Goal: Task Accomplishment & Management: Complete application form

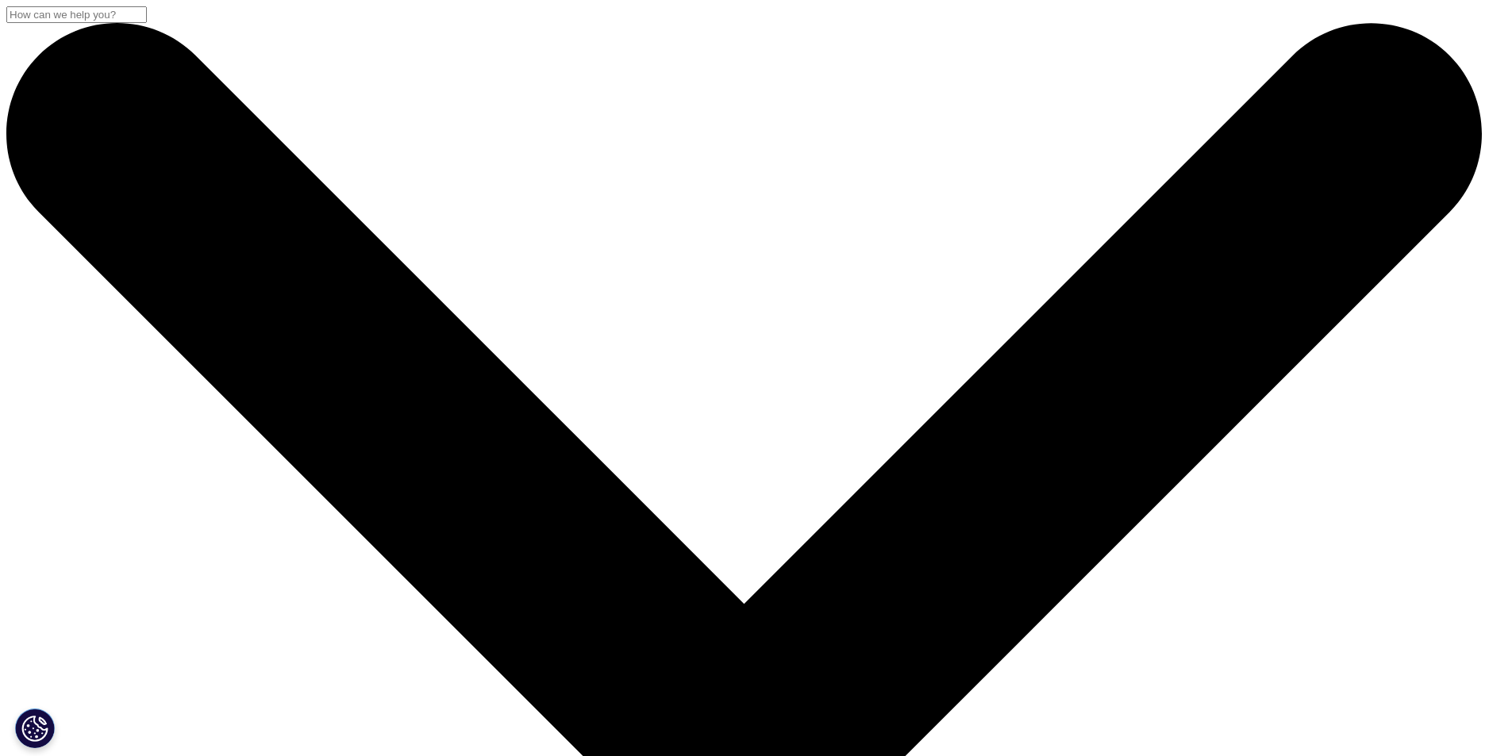
select select "Accounts Payable Receivable"
drag, startPoint x: 968, startPoint y: 131, endPoint x: 993, endPoint y: 98, distance: 41.3
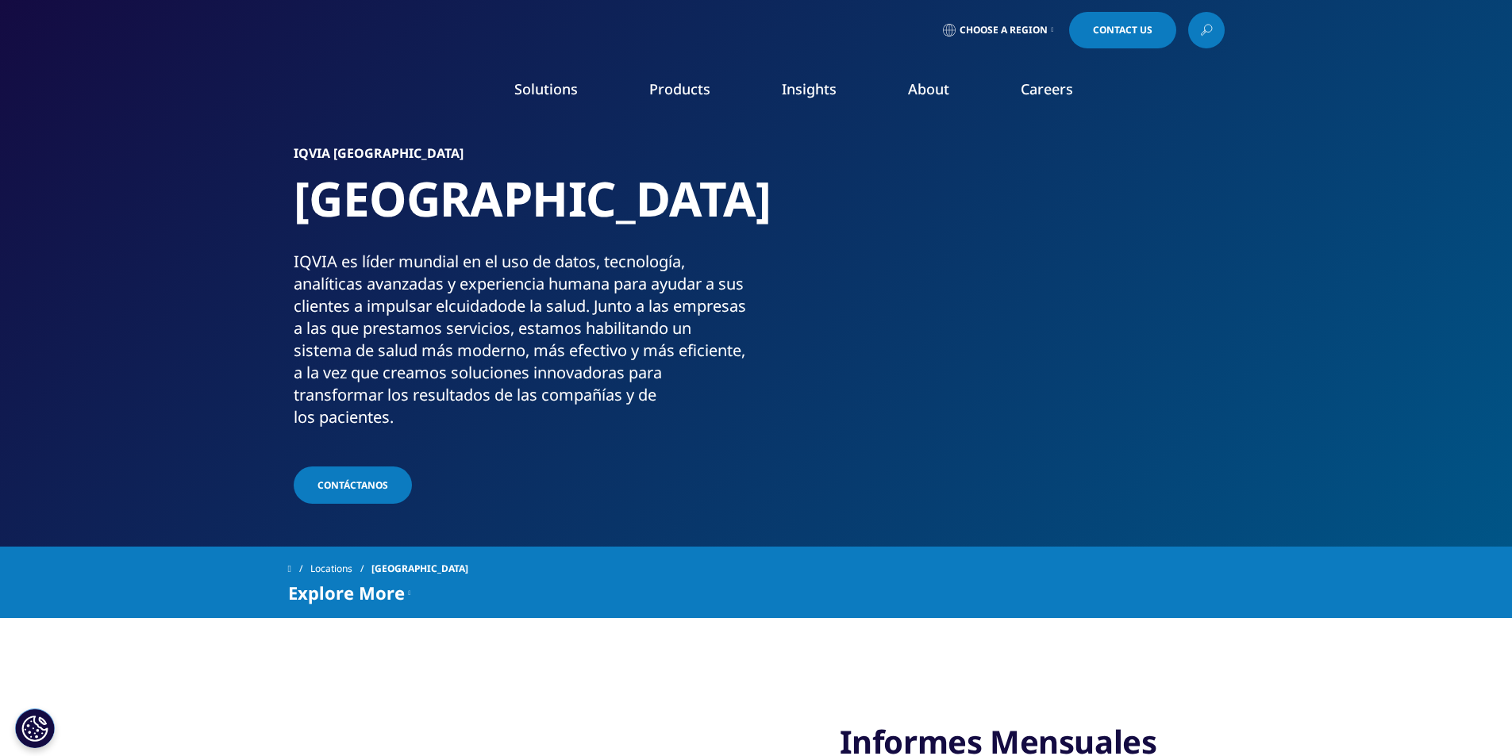
click at [1152, 37] on link "Contact Us" at bounding box center [1122, 30] width 107 height 37
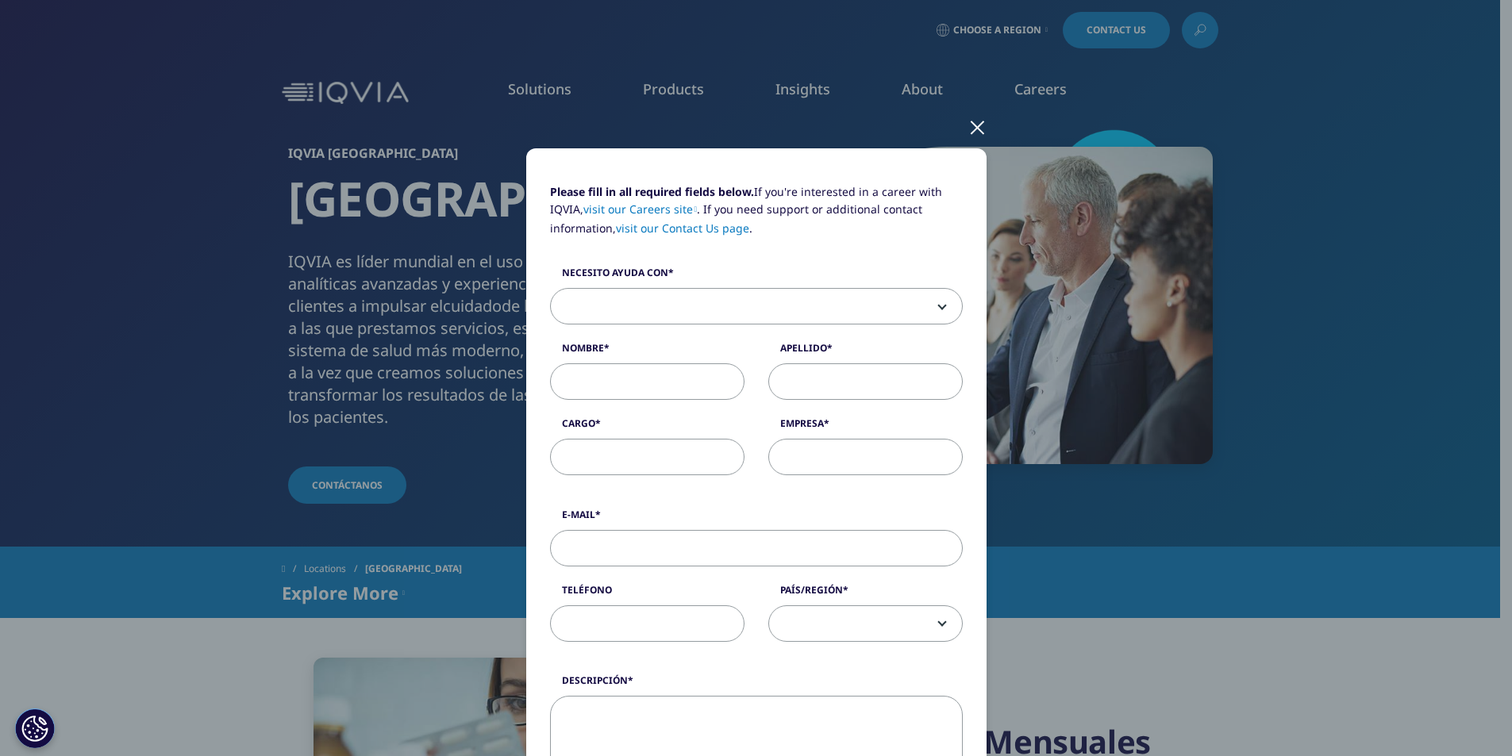
click at [939, 306] on b at bounding box center [939, 306] width 0 height 0
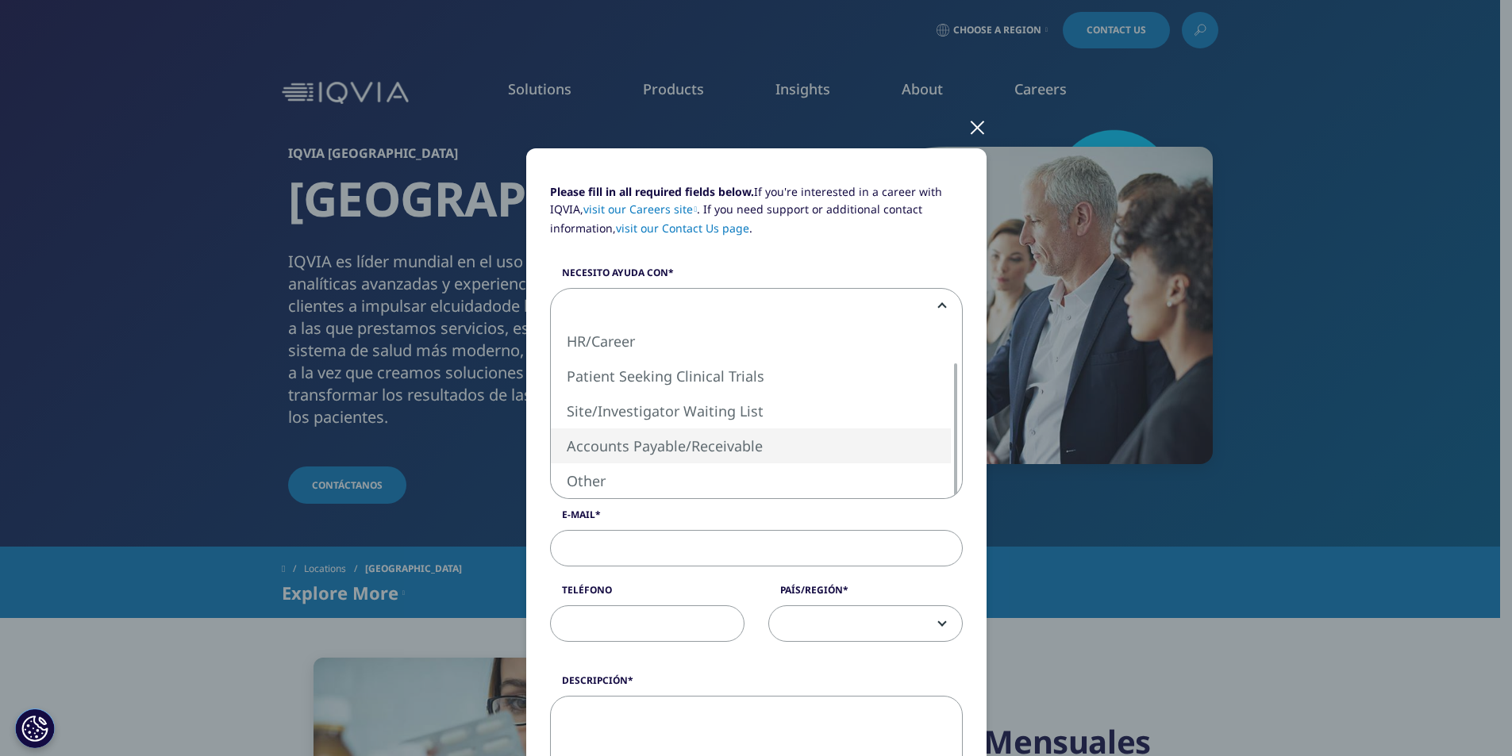
select select "Accounts Payable Receivable"
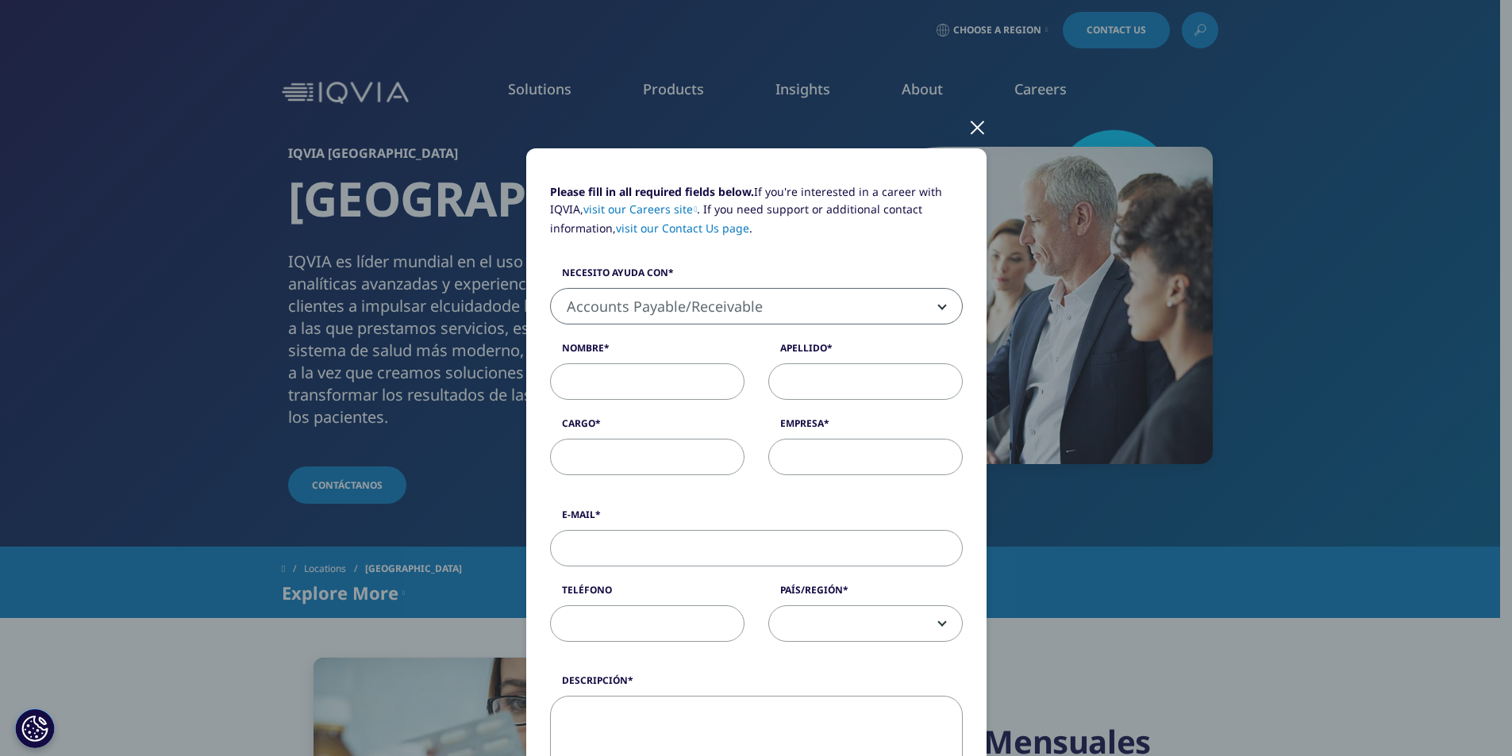
click at [644, 381] on input "Nombre" at bounding box center [647, 381] width 194 height 37
type input "[PERSON_NAME]"
type input "de la [PERSON_NAME]"
type input "[EMAIL_ADDRESS][DOMAIN_NAME]"
type input "657304251"
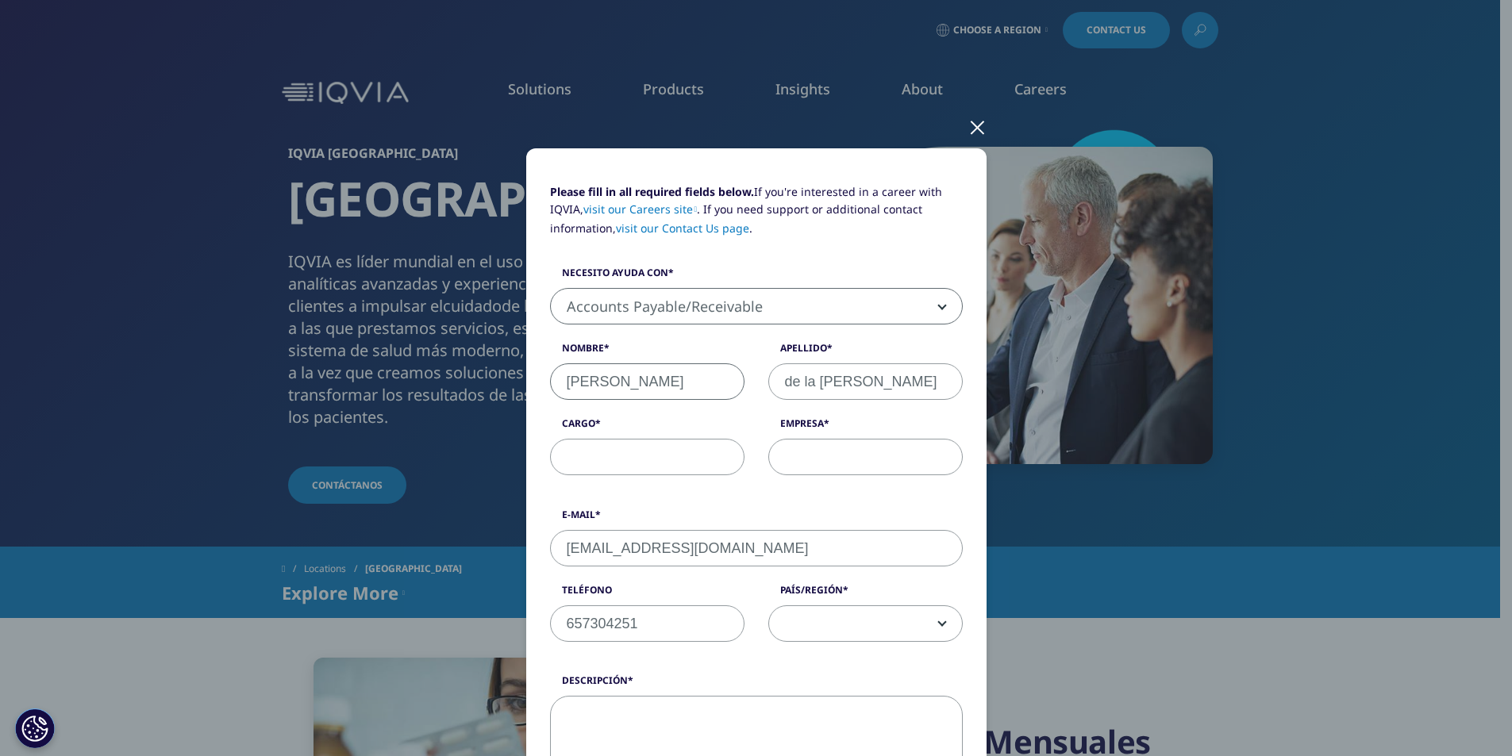
select select "[GEOGRAPHIC_DATA]"
click at [647, 461] on input "Cargo" at bounding box center [647, 457] width 194 height 37
type input "MEDICO"
click at [862, 461] on input "Empresa" at bounding box center [865, 457] width 194 height 37
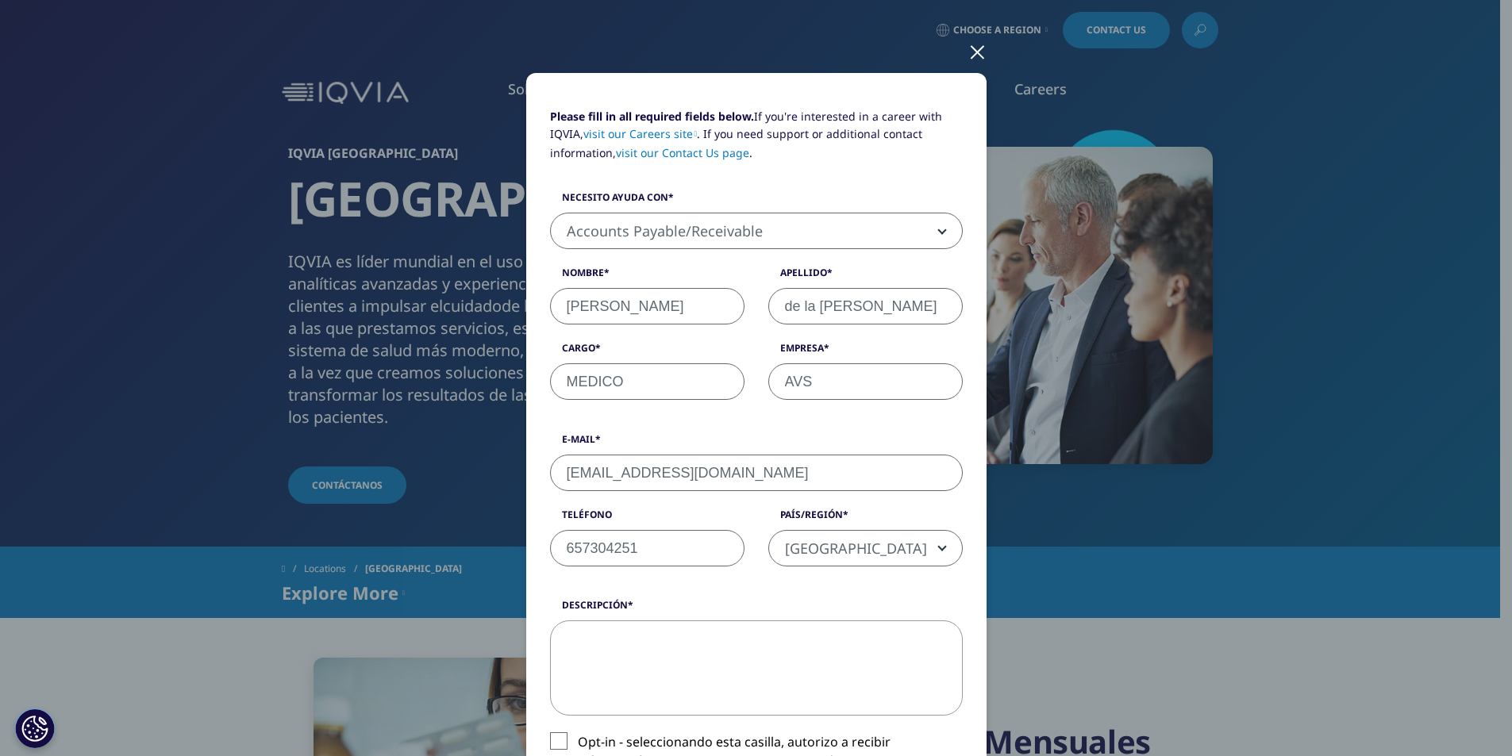
scroll to position [238, 0]
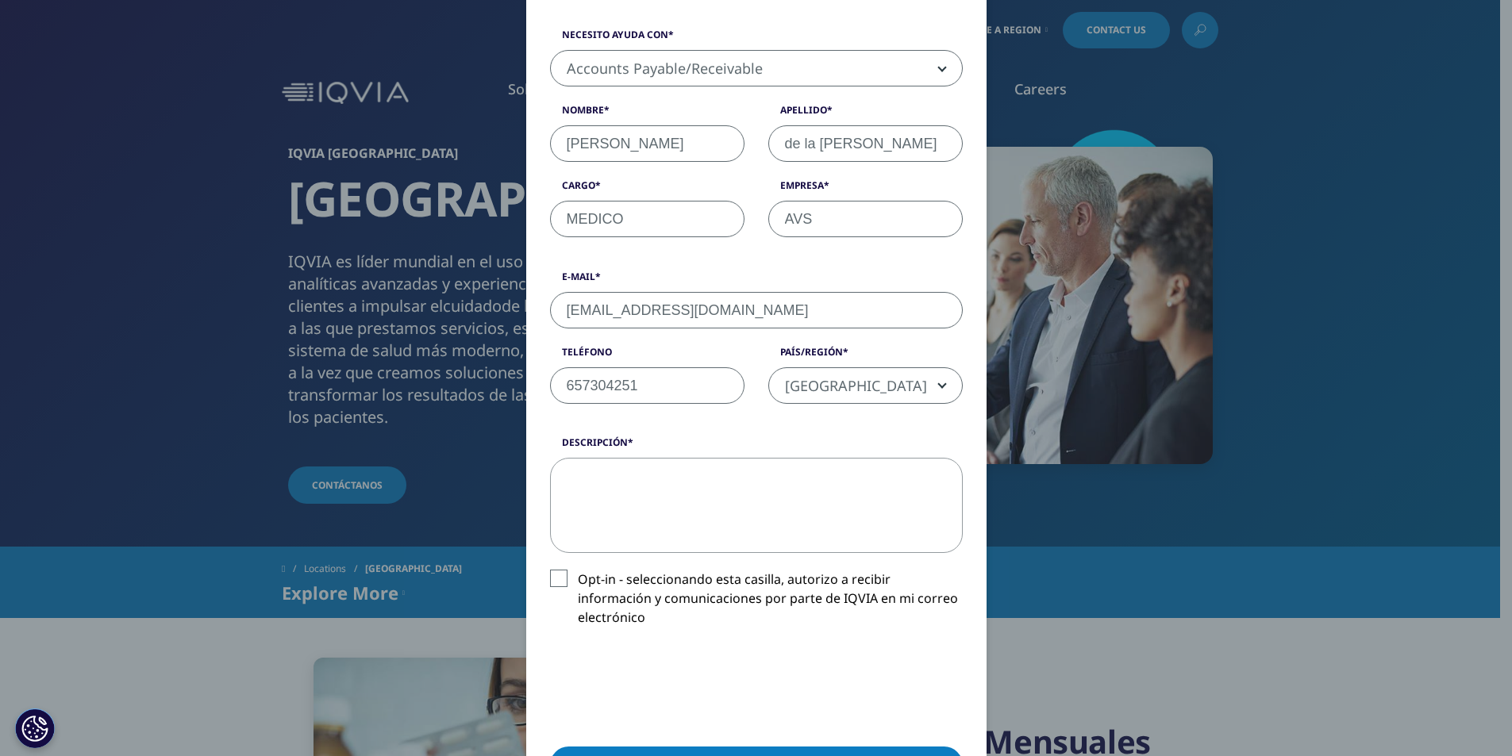
type input "AVS"
click at [551, 573] on label "Opt-in - seleccionando esta casilla, autorizo a recibir información y comunicac…" at bounding box center [756, 603] width 413 height 66
click at [578, 570] on input "Opt-in - seleccionando esta casilla, autorizo a recibir información y comunicac…" at bounding box center [578, 570] width 0 height 0
click at [588, 478] on textarea "Descripción" at bounding box center [756, 505] width 413 height 95
click at [584, 485] on textarea "Descripción" at bounding box center [756, 505] width 413 height 95
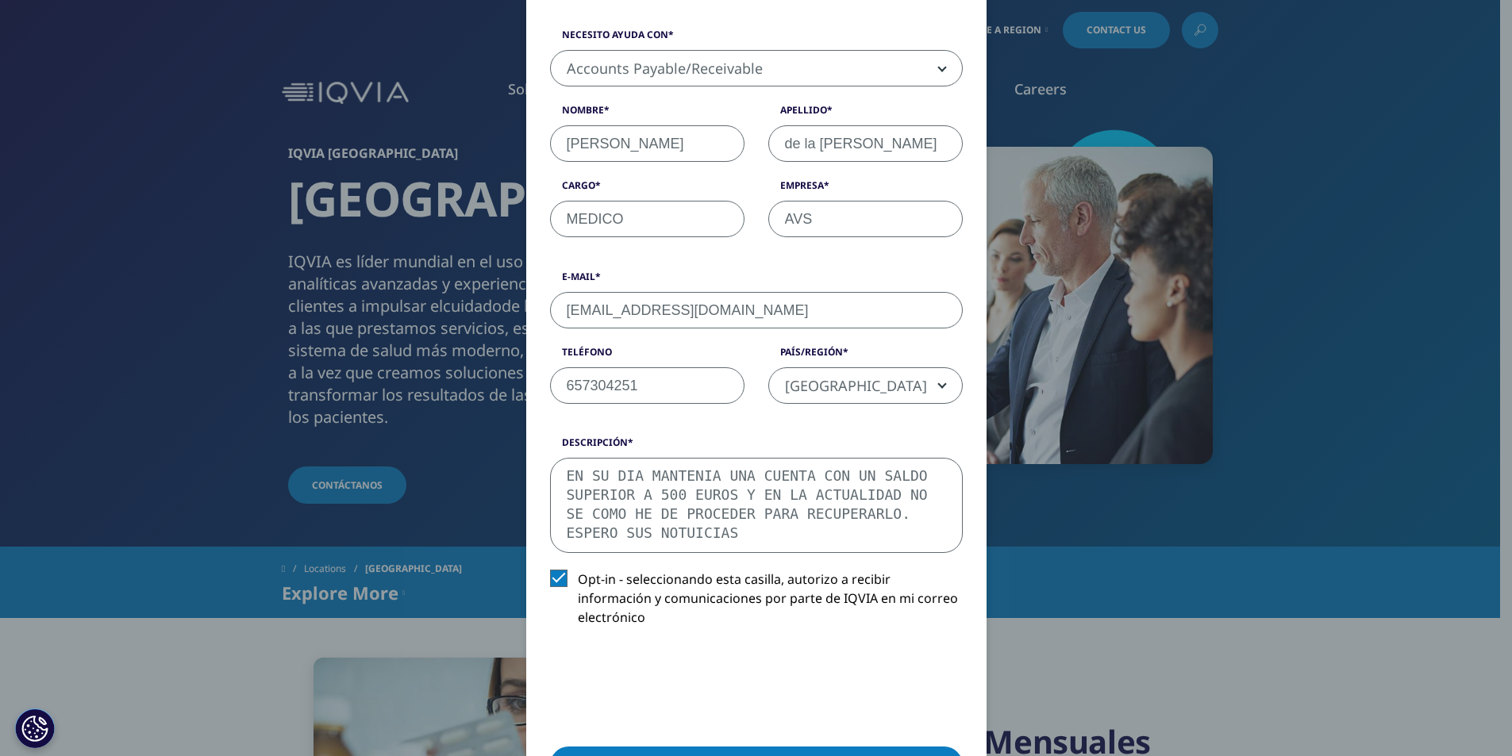
click at [586, 531] on textarea "EN SU DIA MANTENIA UNA CUENTA CON UN SALDO SUPERIOR A 500 EUROS Y EN LA ACTUALI…" at bounding box center [756, 505] width 413 height 95
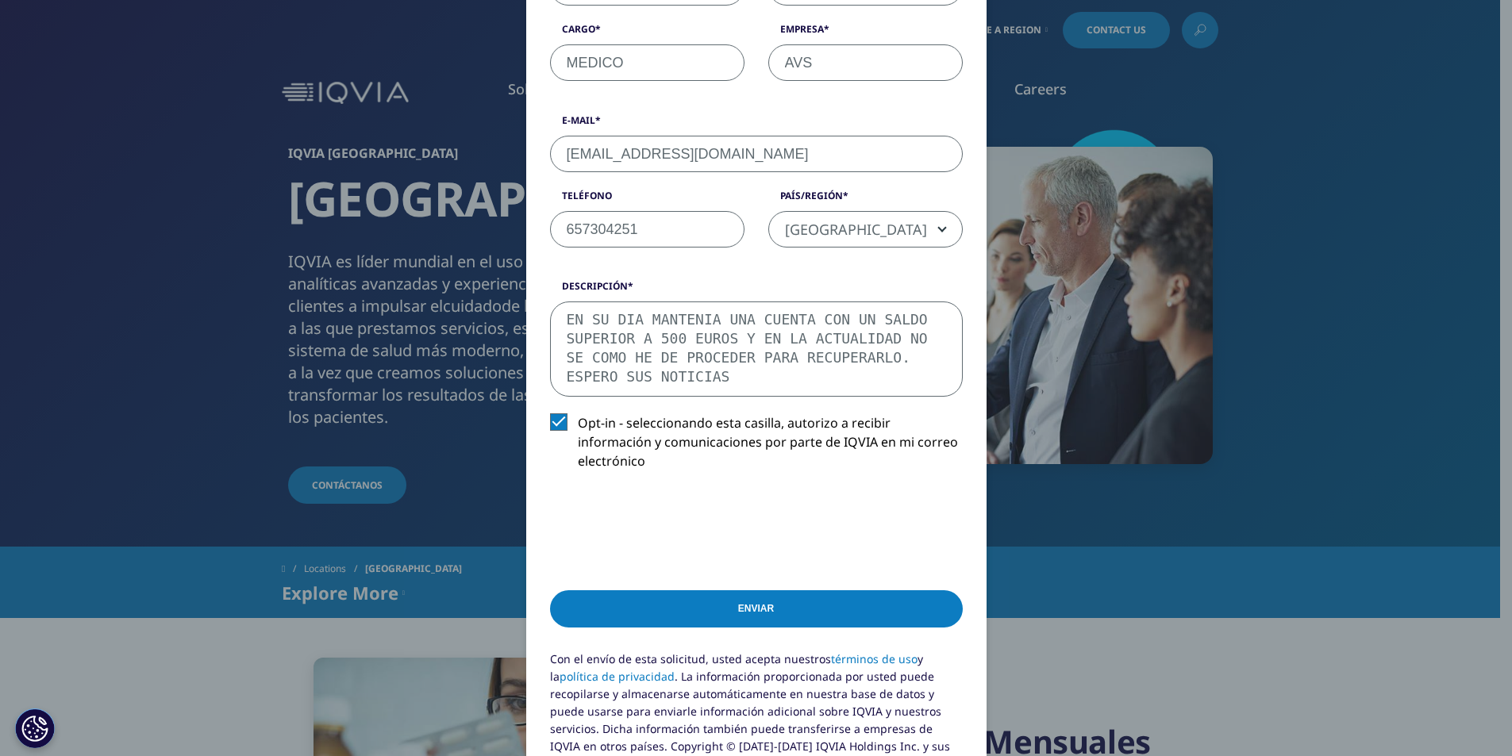
scroll to position [397, 0]
type textarea "EN SU DIA MANTENIA UNA CUENTA CON UN SALDO SUPERIOR A 500 EUROS Y EN LA ACTUALI…"
click at [761, 588] on input "Enviar" at bounding box center [756, 606] width 413 height 37
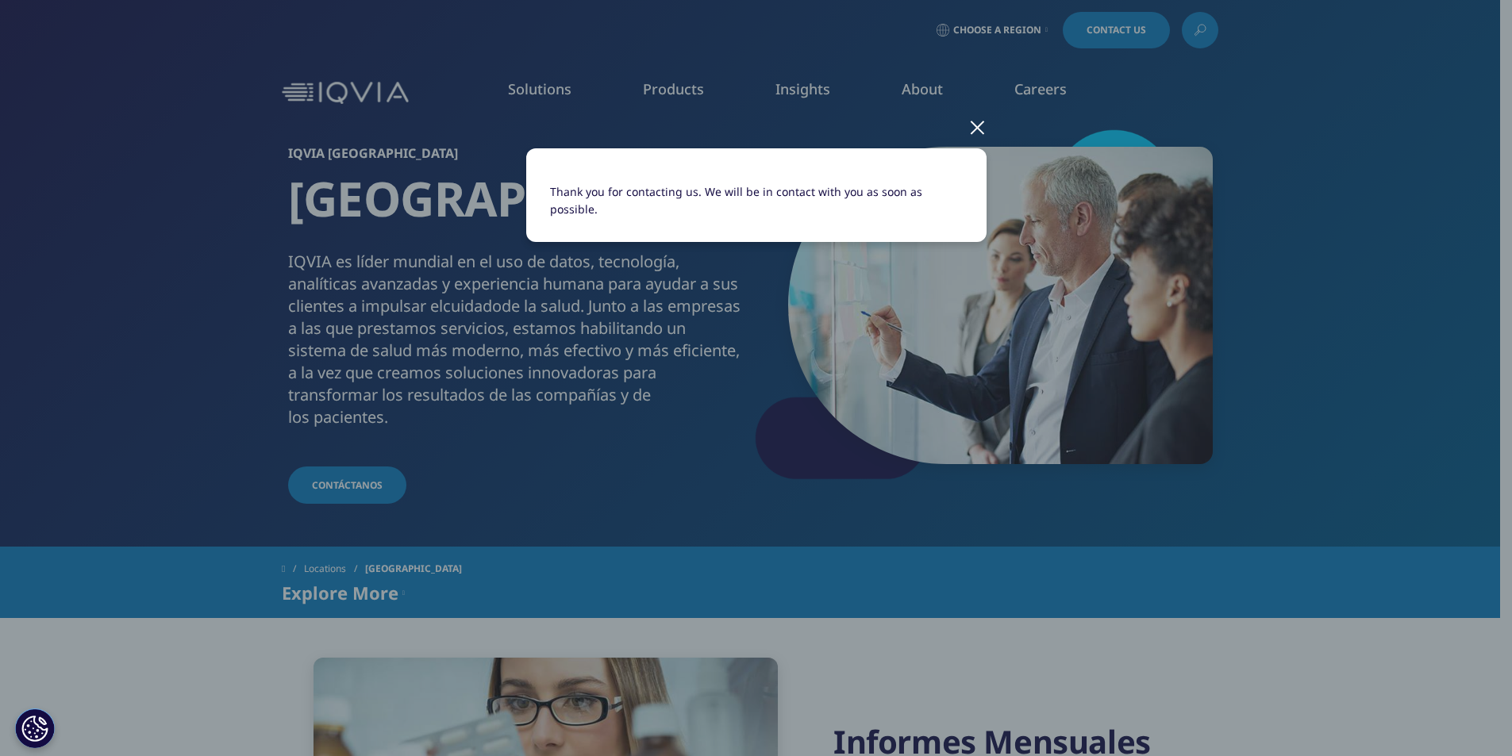
scroll to position [0, 0]
click at [978, 125] on div at bounding box center [977, 127] width 18 height 44
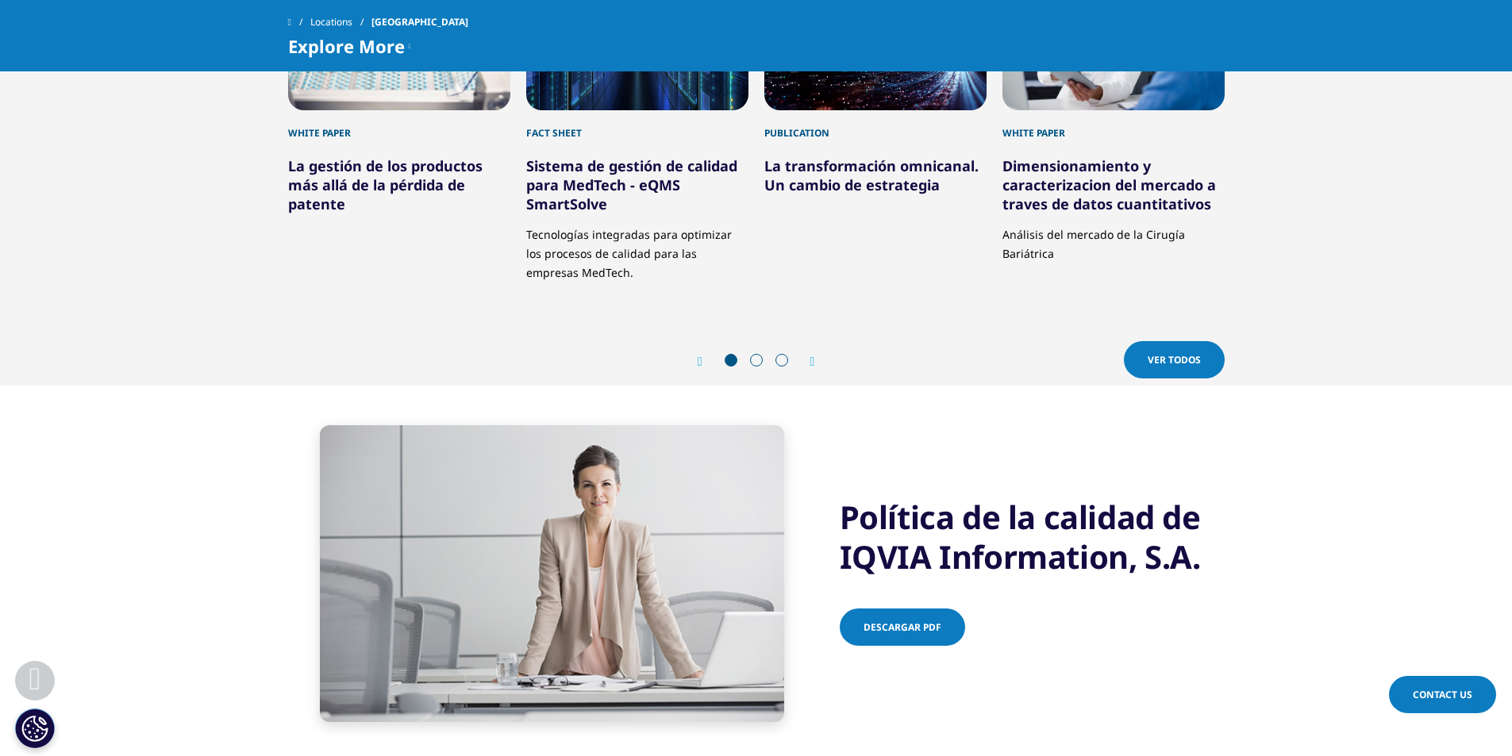
scroll to position [2301, 0]
